Goal: Transaction & Acquisition: Purchase product/service

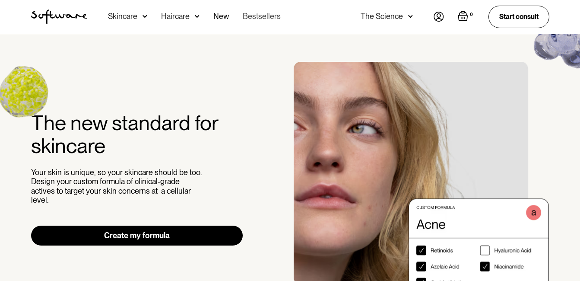
click at [270, 16] on link "Bestsellers" at bounding box center [262, 17] width 38 height 34
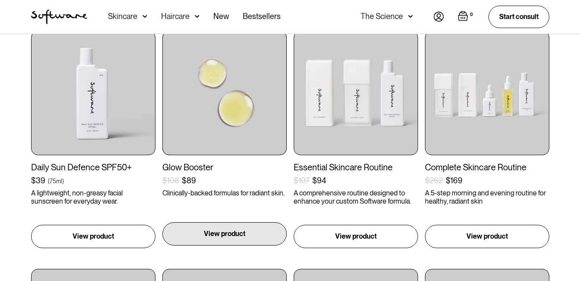
click at [211, 232] on p "View product" at bounding box center [224, 233] width 41 height 10
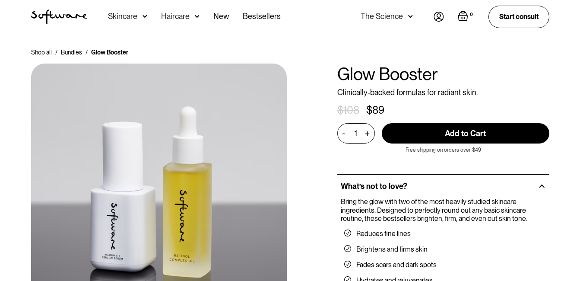
click at [412, 129] on input "Add to Cart" at bounding box center [465, 133] width 167 height 20
type input "Add to Cart"
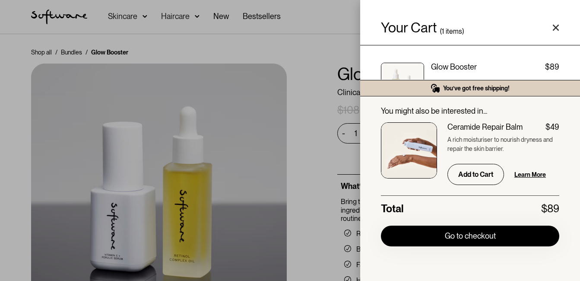
click at [555, 28] on icon "Close cart" at bounding box center [555, 27] width 7 height 7
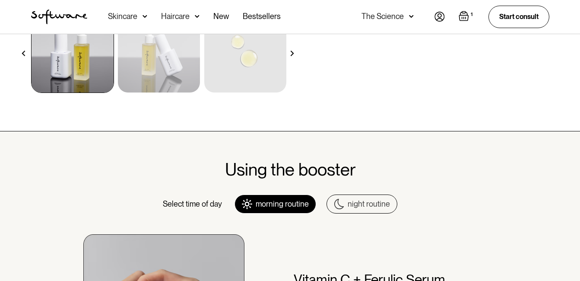
scroll to position [313, 0]
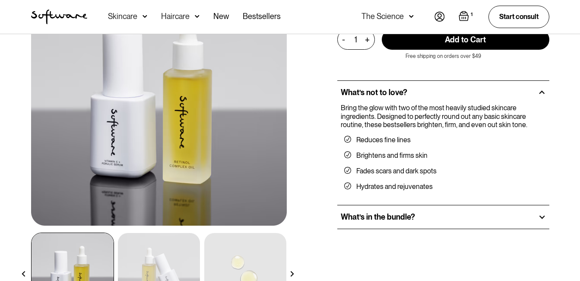
scroll to position [0, 0]
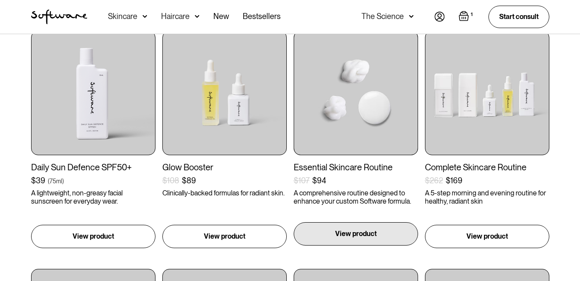
click at [388, 229] on div "View product" at bounding box center [356, 233] width 124 height 23
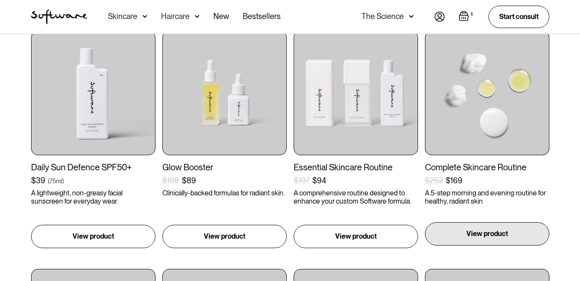
click at [481, 236] on p "View product" at bounding box center [486, 233] width 41 height 10
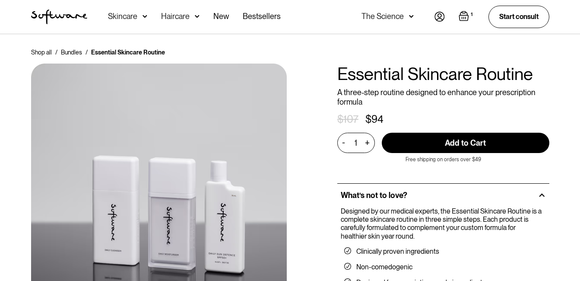
click at [440, 147] on input "Add to Cart" at bounding box center [465, 143] width 167 height 20
type input "Add to Cart"
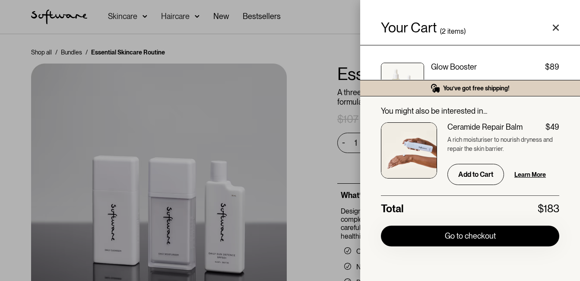
click at [553, 28] on icon "Close cart" at bounding box center [555, 27] width 7 height 7
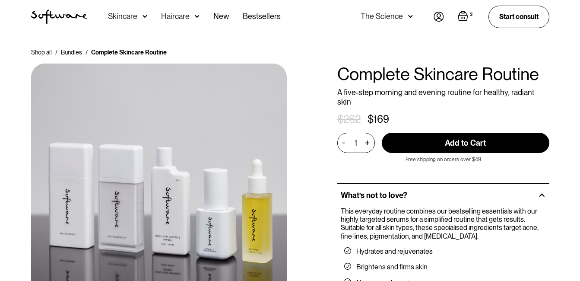
click at [439, 133] on input "Add to Cart" at bounding box center [465, 143] width 167 height 20
type input "Add to Cart"
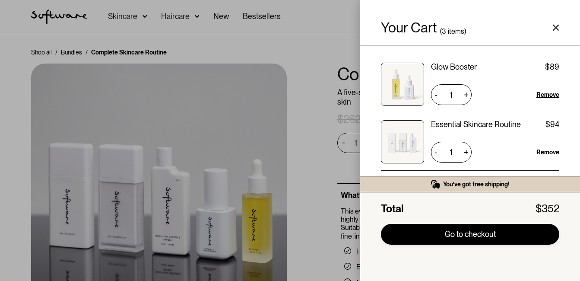
click at [460, 235] on link "Go to checkout" at bounding box center [470, 234] width 178 height 21
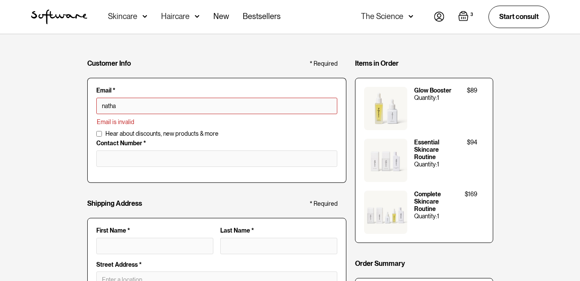
type input "[EMAIL_ADDRESS][DOMAIN_NAME]"
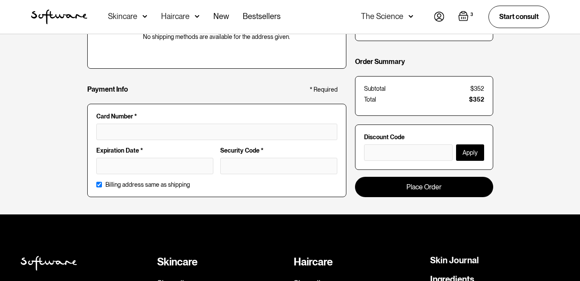
scroll to position [417, 0]
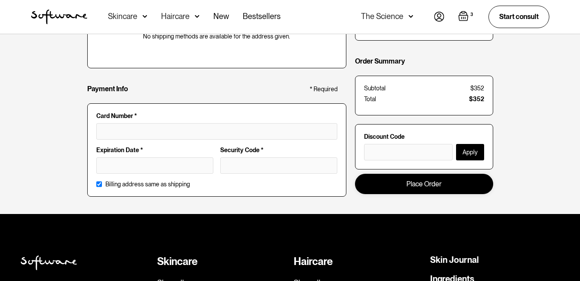
click at [410, 181] on link "Place Order" at bounding box center [424, 184] width 138 height 20
